Goal: Check status: Check status

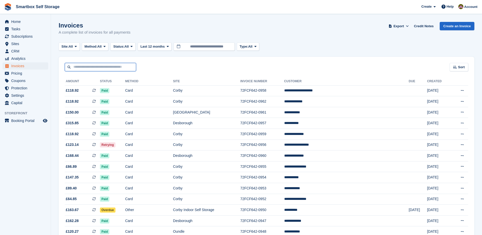
click at [79, 67] on input "text" at bounding box center [100, 67] width 71 height 8
type input "*"
type input "******"
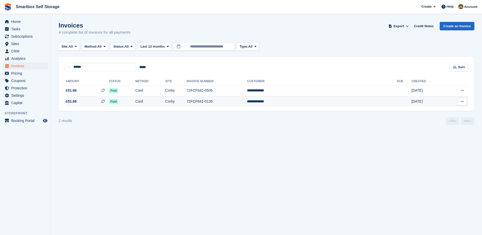
click at [230, 96] on td "72FCF641-0136" at bounding box center [217, 101] width 60 height 11
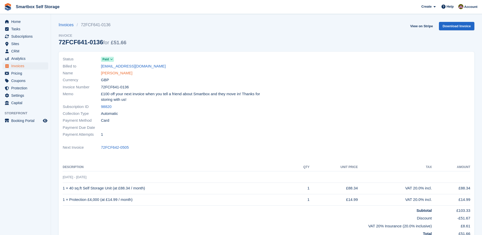
click at [121, 73] on link "[PERSON_NAME]" at bounding box center [116, 73] width 31 height 6
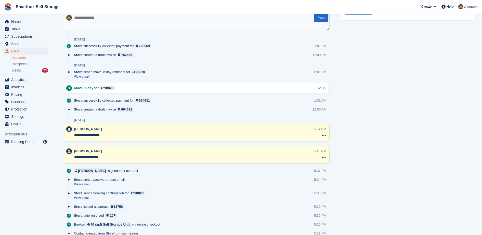
scroll to position [285, 0]
